Goal: Task Accomplishment & Management: Manage account settings

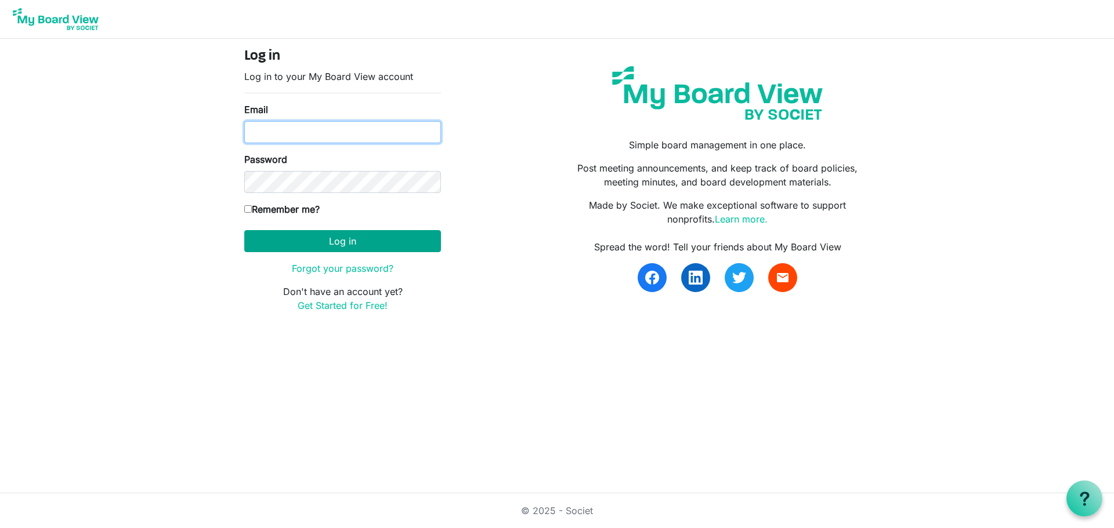
type input "amanda@raisingthebar.org"
click at [318, 244] on button "Log in" at bounding box center [342, 241] width 197 height 22
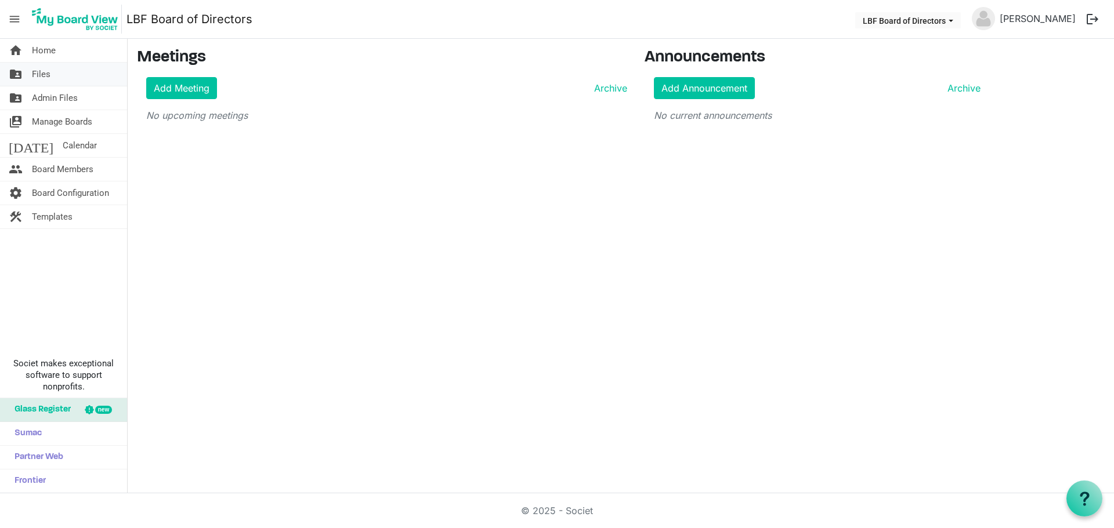
click at [57, 74] on link "folder_shared Files" at bounding box center [63, 74] width 127 height 23
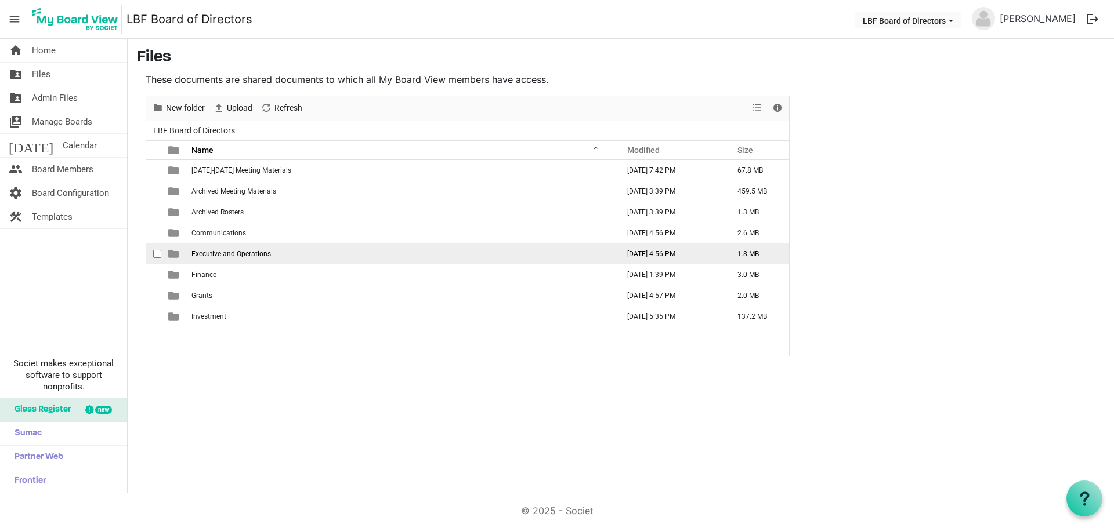
click at [220, 251] on span "Executive and Operations" at bounding box center [230, 254] width 79 height 8
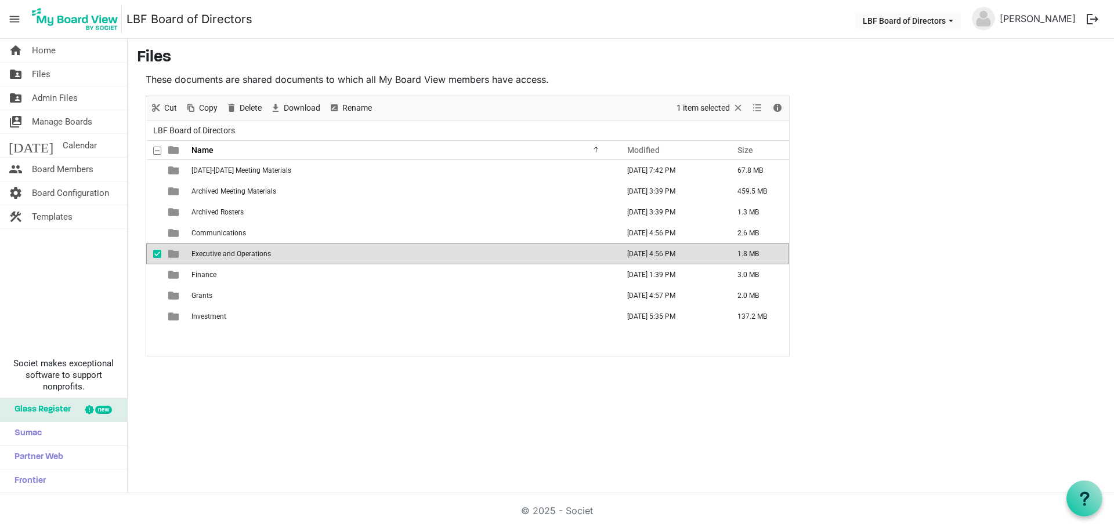
click at [220, 251] on span "Executive and Operations" at bounding box center [230, 254] width 79 height 8
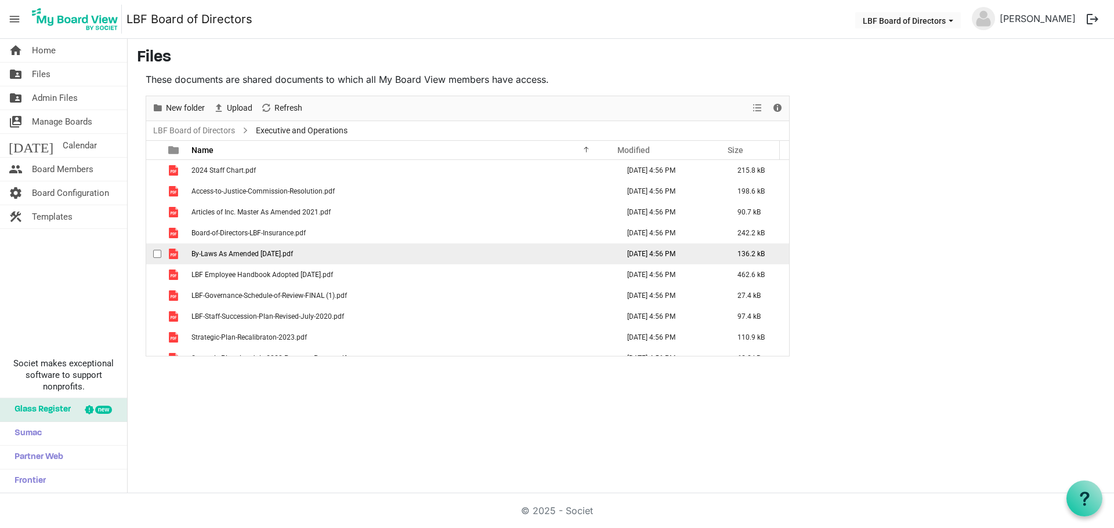
click at [155, 255] on span "checkbox" at bounding box center [157, 254] width 8 height 8
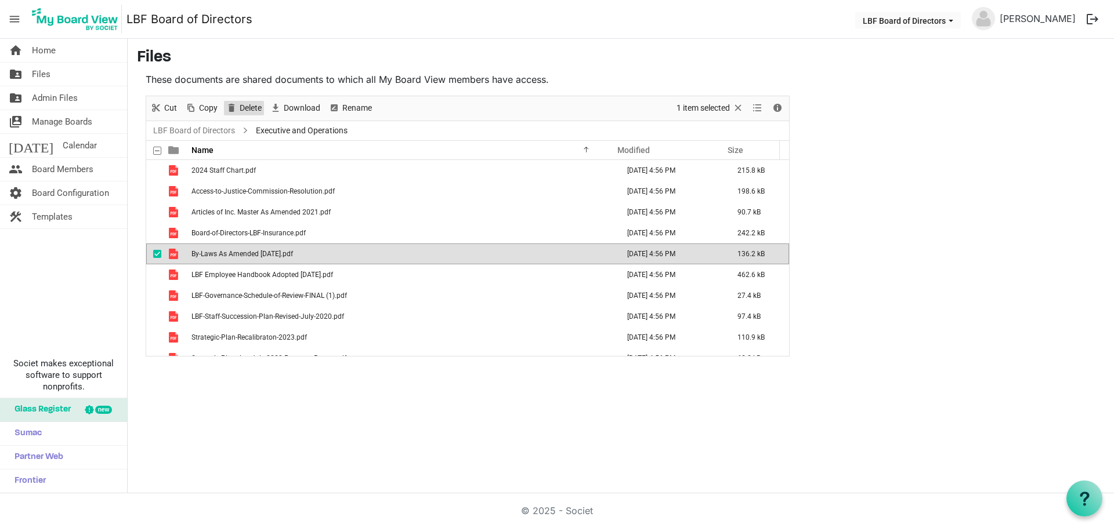
click at [251, 107] on span "Delete" at bounding box center [250, 108] width 24 height 15
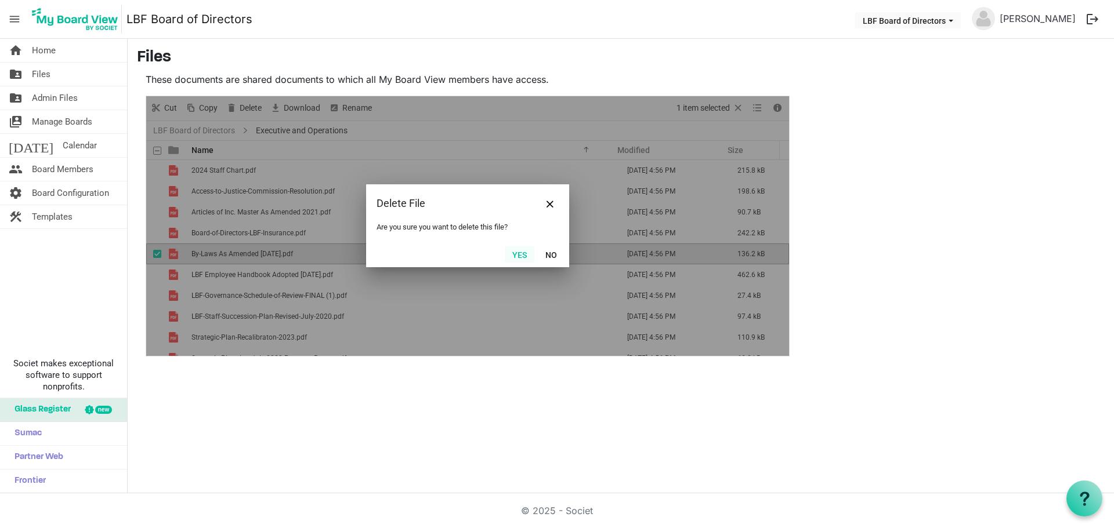
click at [527, 249] on button "Yes" at bounding box center [520, 255] width 30 height 16
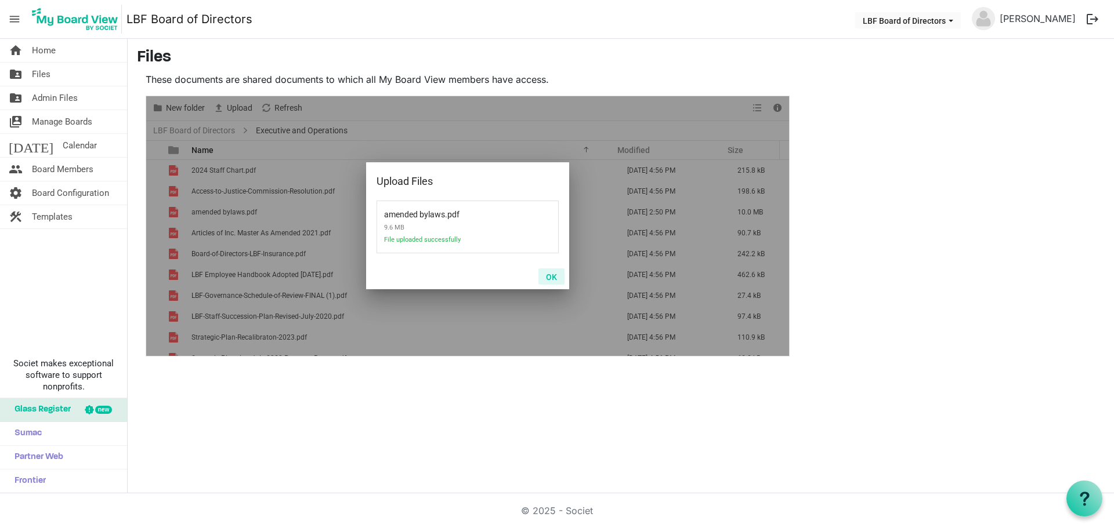
click at [559, 276] on button "OK" at bounding box center [551, 277] width 26 height 16
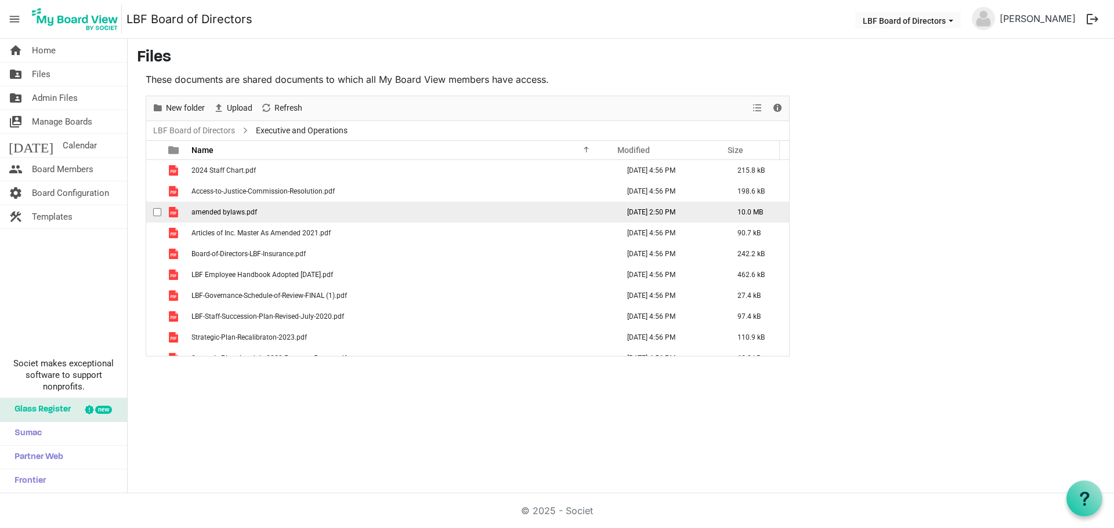
click at [215, 210] on span "amended bylaws.pdf" at bounding box center [224, 212] width 66 height 8
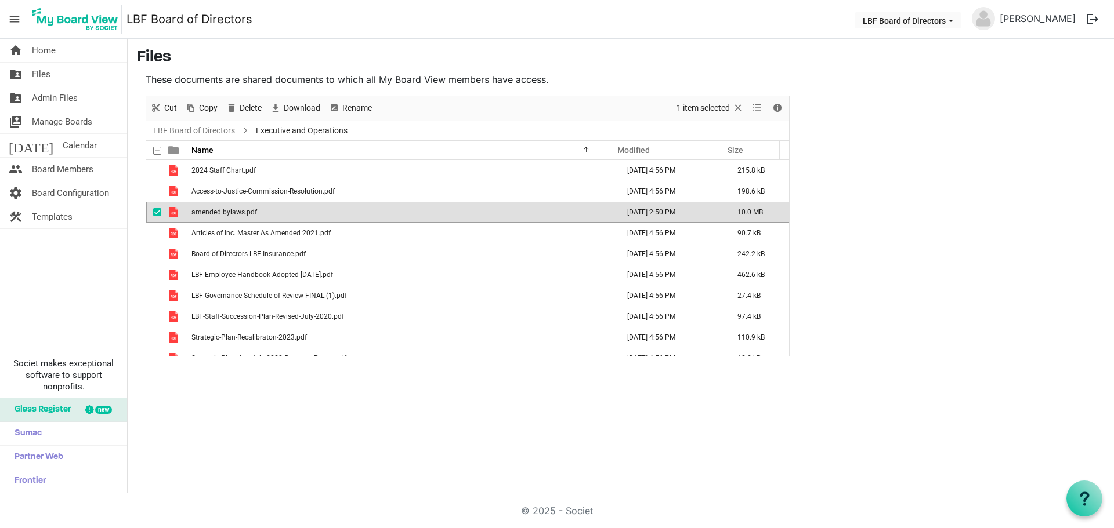
click at [371, 99] on div "Rename" at bounding box center [350, 108] width 52 height 24
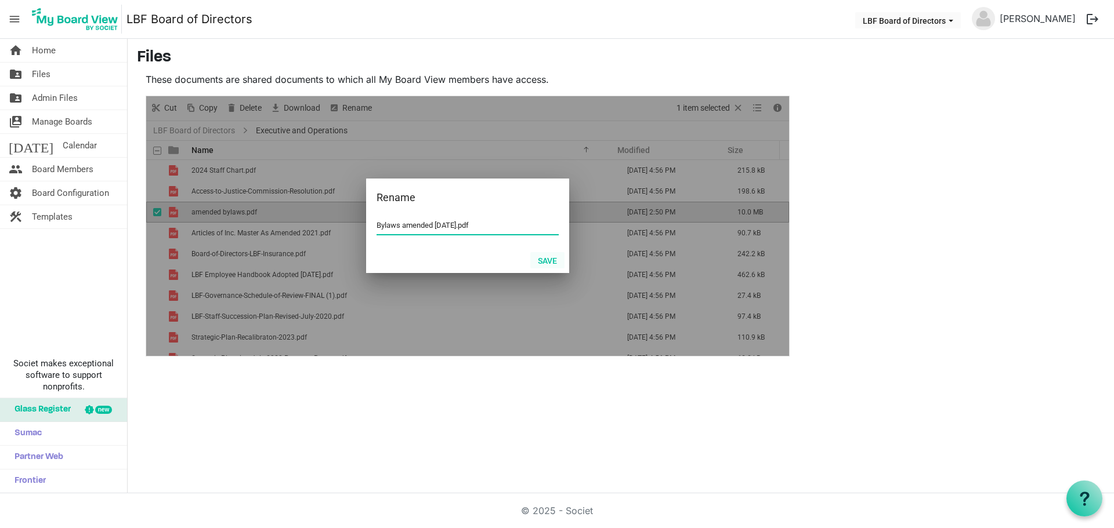
type input "Bylaws amended [DATE].pdf"
click at [544, 259] on button "Save" at bounding box center [547, 260] width 34 height 16
